Goal: Task Accomplishment & Management: Use online tool/utility

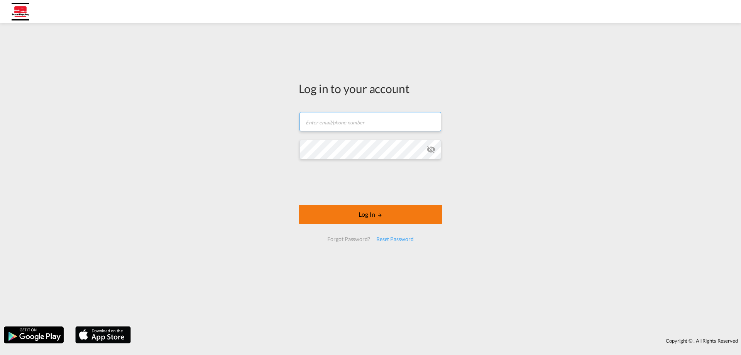
type input "[EMAIL_ADDRESS][DOMAIN_NAME]"
click at [378, 217] on md-icon "LOGIN" at bounding box center [379, 214] width 5 height 5
